Goal: Find specific page/section: Find specific page/section

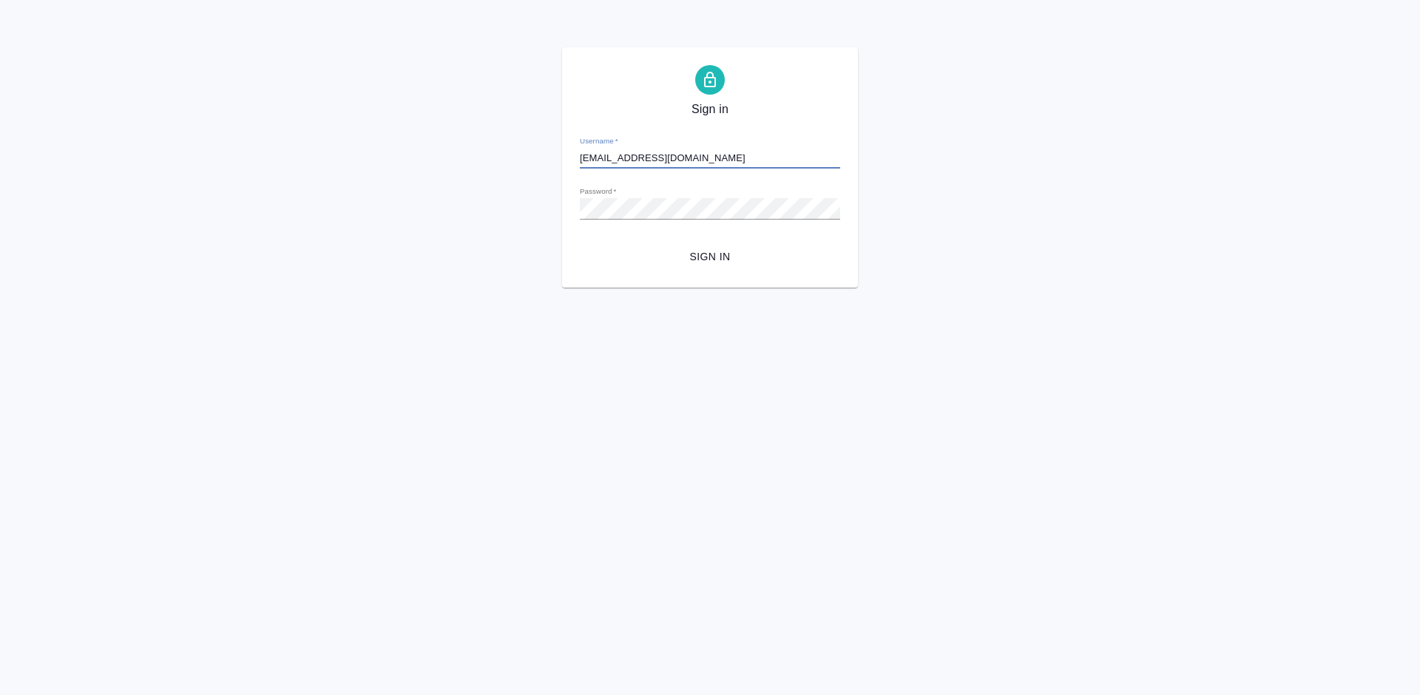
click at [751, 157] on input "olya-st1995@yandex.ru" at bounding box center [710, 158] width 260 height 21
type input "o"
type input "a.lazareva@awatera.com"
click at [709, 248] on span "Sign in" at bounding box center [710, 257] width 237 height 18
click at [733, 266] on button "Sign in" at bounding box center [710, 256] width 260 height 27
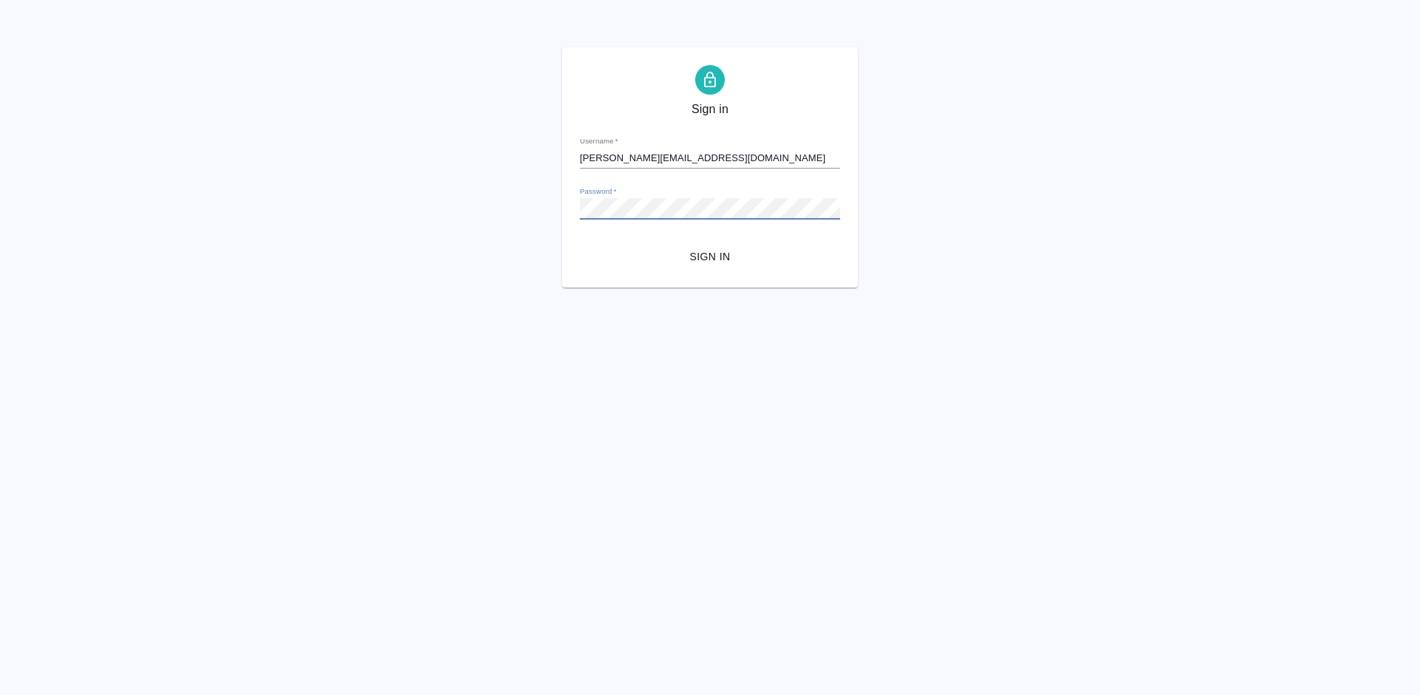
click at [569, 211] on div "Sign in Username   * a.lazareva@awatera.com Password   * urlPath   * /tariffs-v…" at bounding box center [710, 167] width 296 height 240
click at [697, 254] on span "Sign in" at bounding box center [710, 257] width 237 height 18
click at [577, 209] on div "Sign in Username   * a.lazareva@awatera.com Password   * urlPath   * /tariffs-v…" at bounding box center [710, 167] width 296 height 240
click at [711, 246] on button "Sign in" at bounding box center [710, 256] width 260 height 27
click at [711, 262] on span "Sign in" at bounding box center [710, 257] width 237 height 18
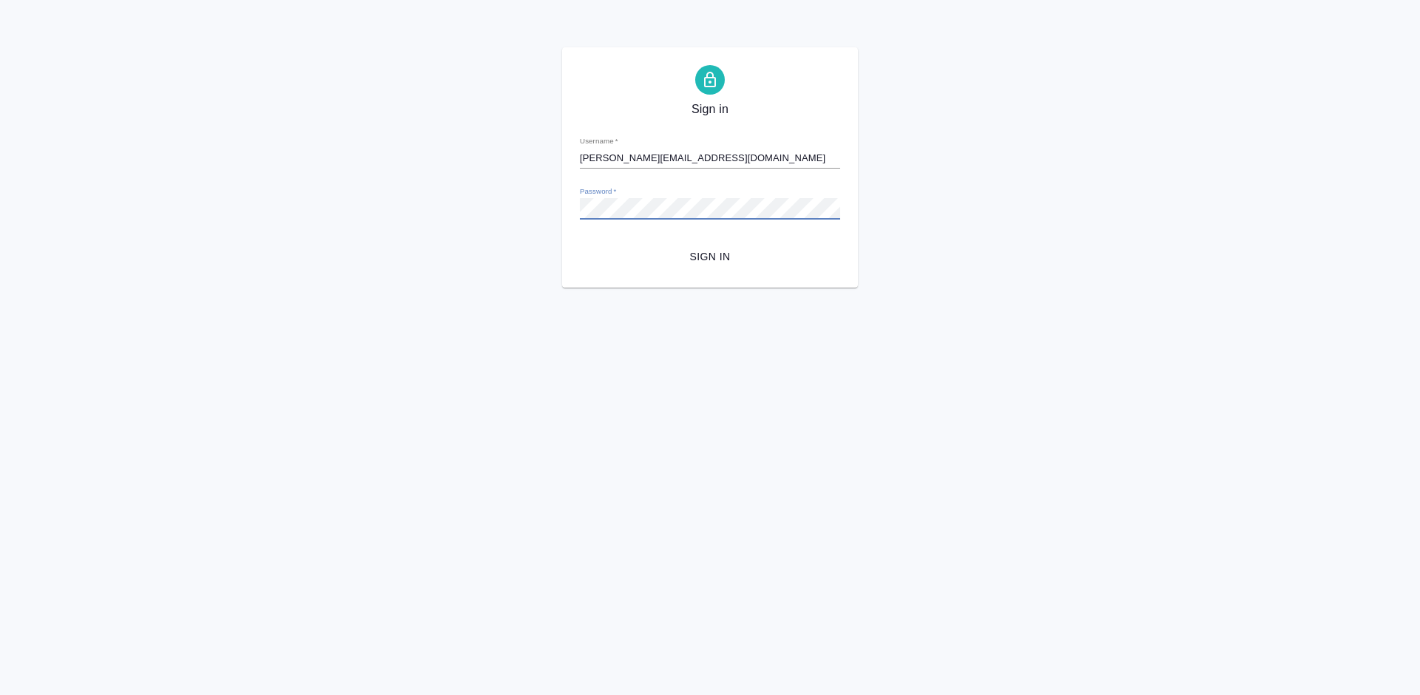
click at [568, 218] on div "Sign in Username   * a.lazareva@awatera.com Password   * urlPath   * /tariffs-v…" at bounding box center [710, 167] width 296 height 240
click at [717, 255] on span "Sign in" at bounding box center [710, 257] width 237 height 18
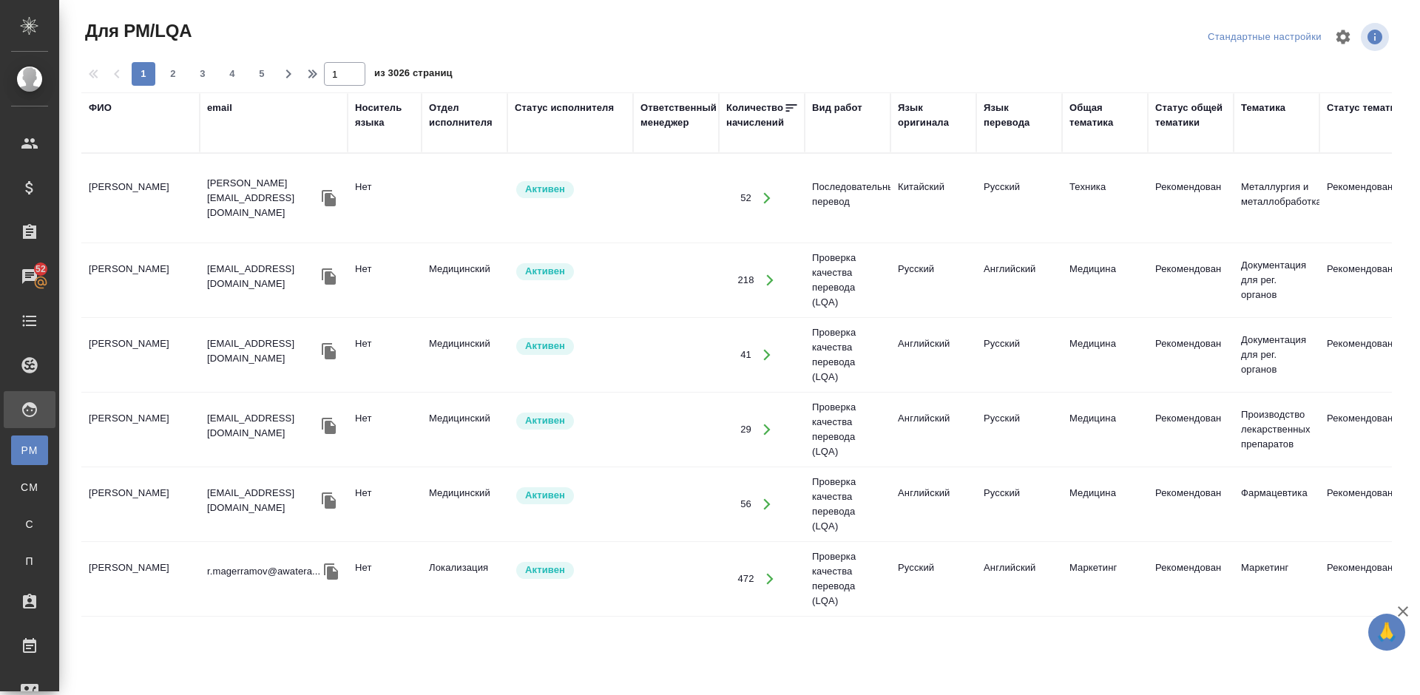
click at [160, 211] on td "[PERSON_NAME] [PERSON_NAME]" at bounding box center [140, 198] width 118 height 52
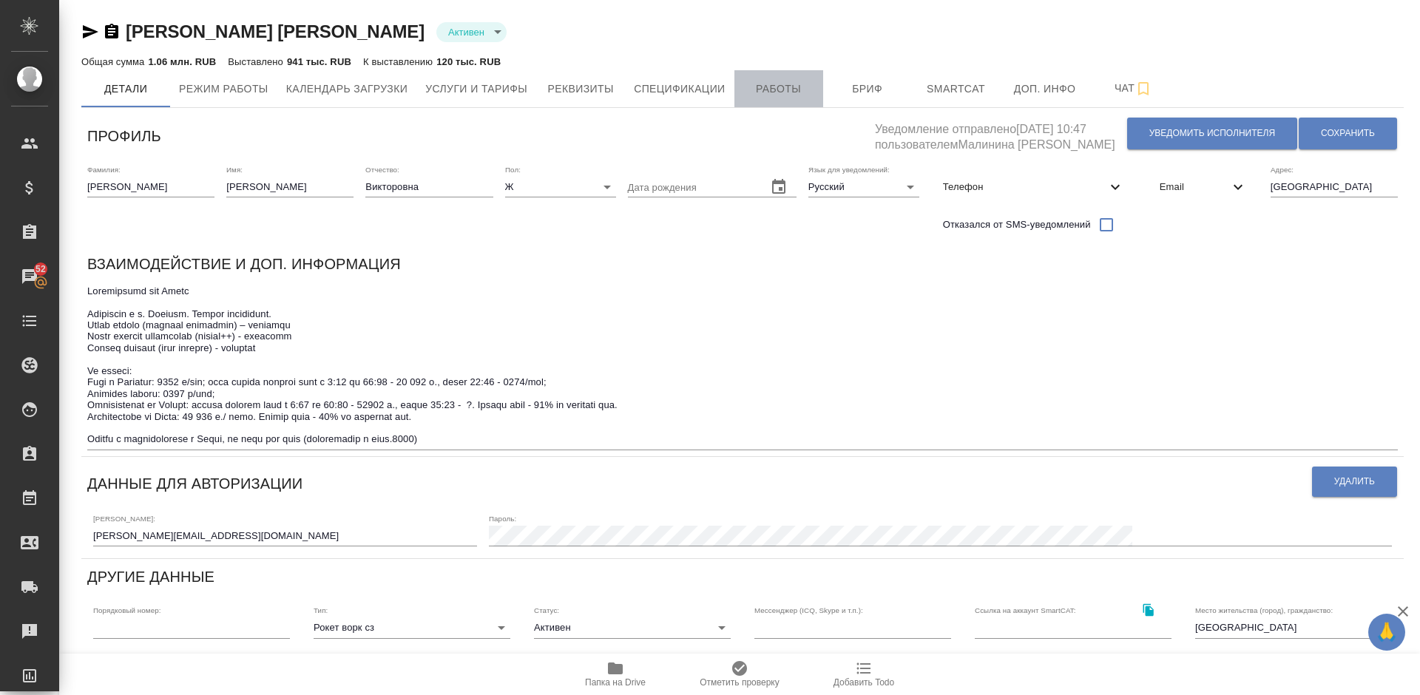
click at [771, 83] on span "Работы" at bounding box center [778, 89] width 71 height 18
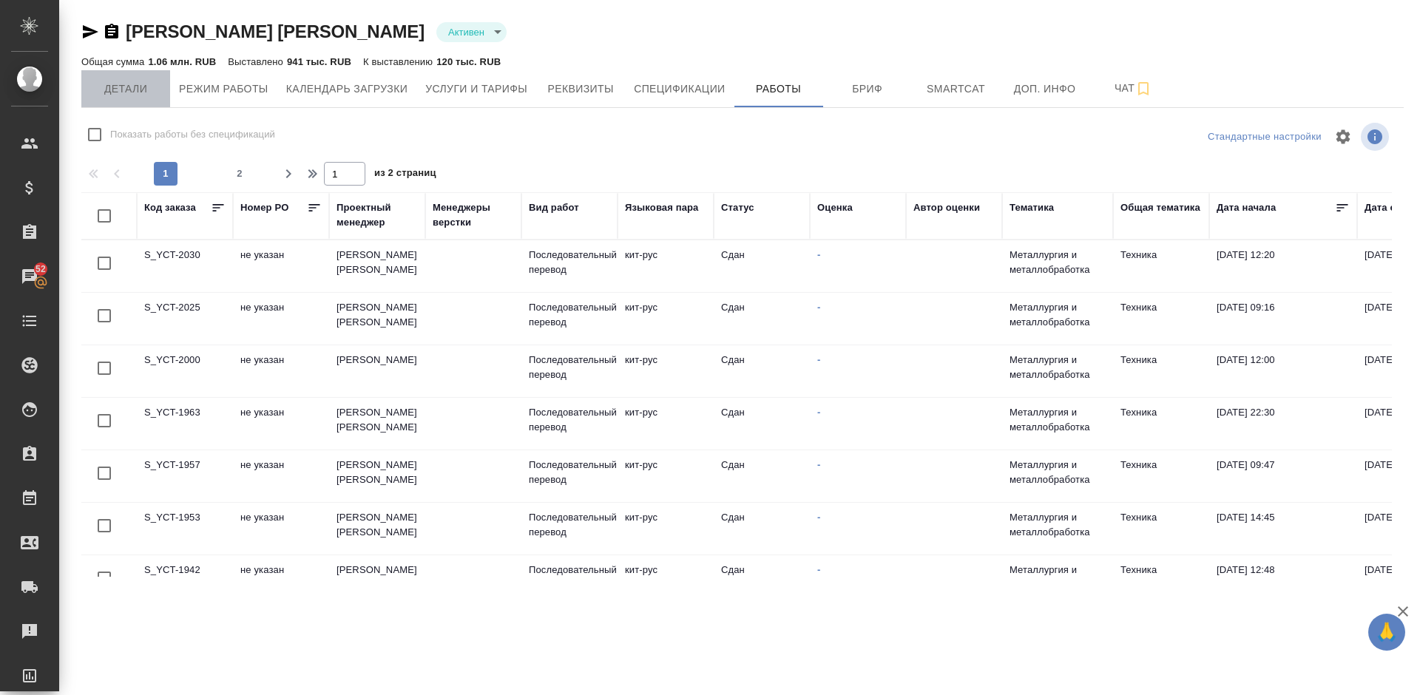
click at [130, 91] on span "Детали" at bounding box center [125, 89] width 71 height 18
